Goal: Task Accomplishment & Management: Complete application form

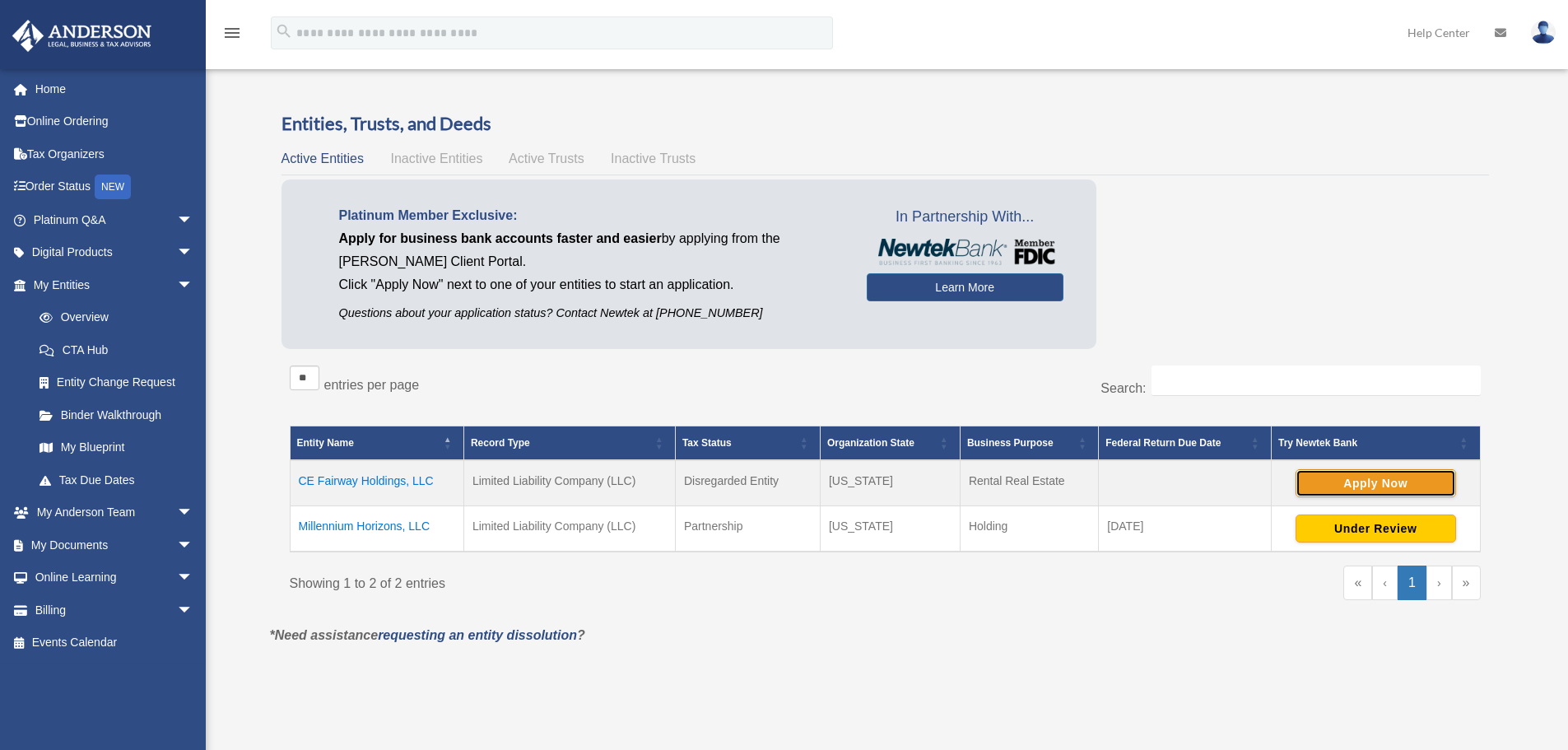
click at [1315, 477] on button "Apply Now" at bounding box center [1376, 483] width 161 height 28
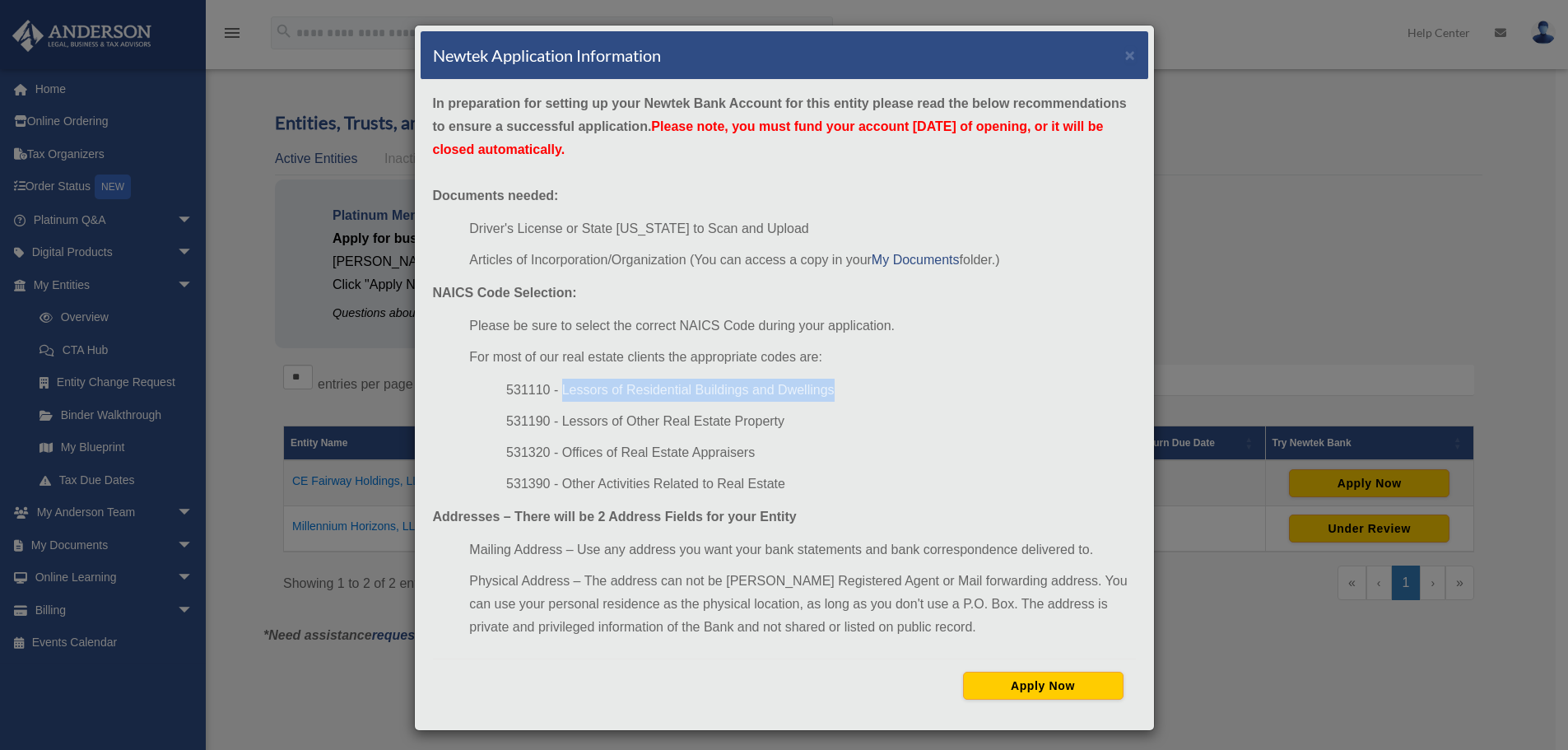
drag, startPoint x: 552, startPoint y: 386, endPoint x: 825, endPoint y: 372, distance: 273.4
click at [825, 372] on ul "Please be sure to select the correct NAICS Code during your application. For mo…" at bounding box center [784, 405] width 704 height 181
copy li "Lessors of Residential Buildings and Dwellings"
click at [1002, 682] on button "Apply Now" at bounding box center [1043, 686] width 161 height 28
